Goal: Task Accomplishment & Management: Use online tool/utility

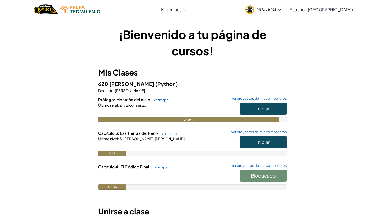
click at [258, 140] on span "Iniciar" at bounding box center [262, 142] width 13 height 6
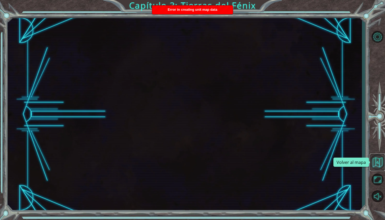
click at [377, 159] on button "Volver al mapa" at bounding box center [376, 161] width 15 height 15
click at [377, 161] on button "Volver al mapa" at bounding box center [376, 161] width 15 height 15
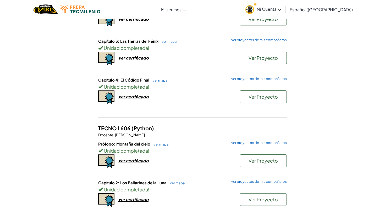
scroll to position [31, 0]
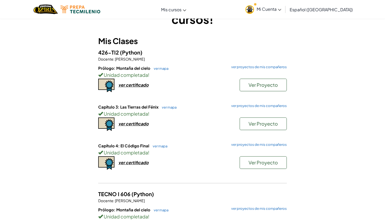
click at [281, 8] on span "Mi Cuenta" at bounding box center [268, 8] width 25 height 5
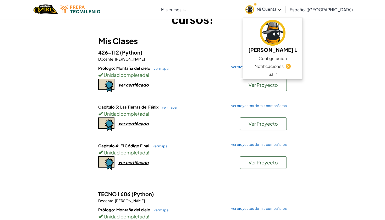
click at [313, 104] on div "¡Bienvenido a tu página de cursos! Mis Clases 426-TI2 (Python) Docente : [PERSO…" at bounding box center [192, 155] width 306 height 321
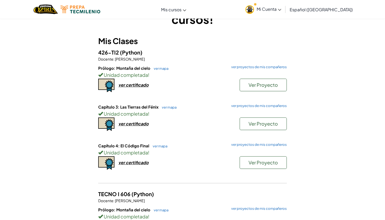
click at [257, 119] on button "Ver Proyecto" at bounding box center [262, 123] width 47 height 13
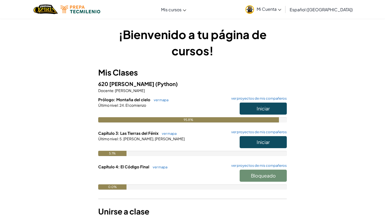
click at [281, 11] on span "Mi Cuenta" at bounding box center [268, 8] width 25 height 5
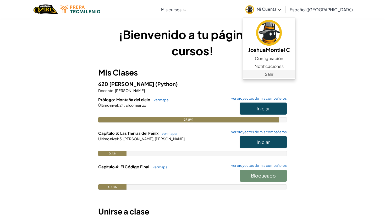
click at [290, 76] on link "Salir" at bounding box center [269, 74] width 52 height 8
